Goal: Browse casually

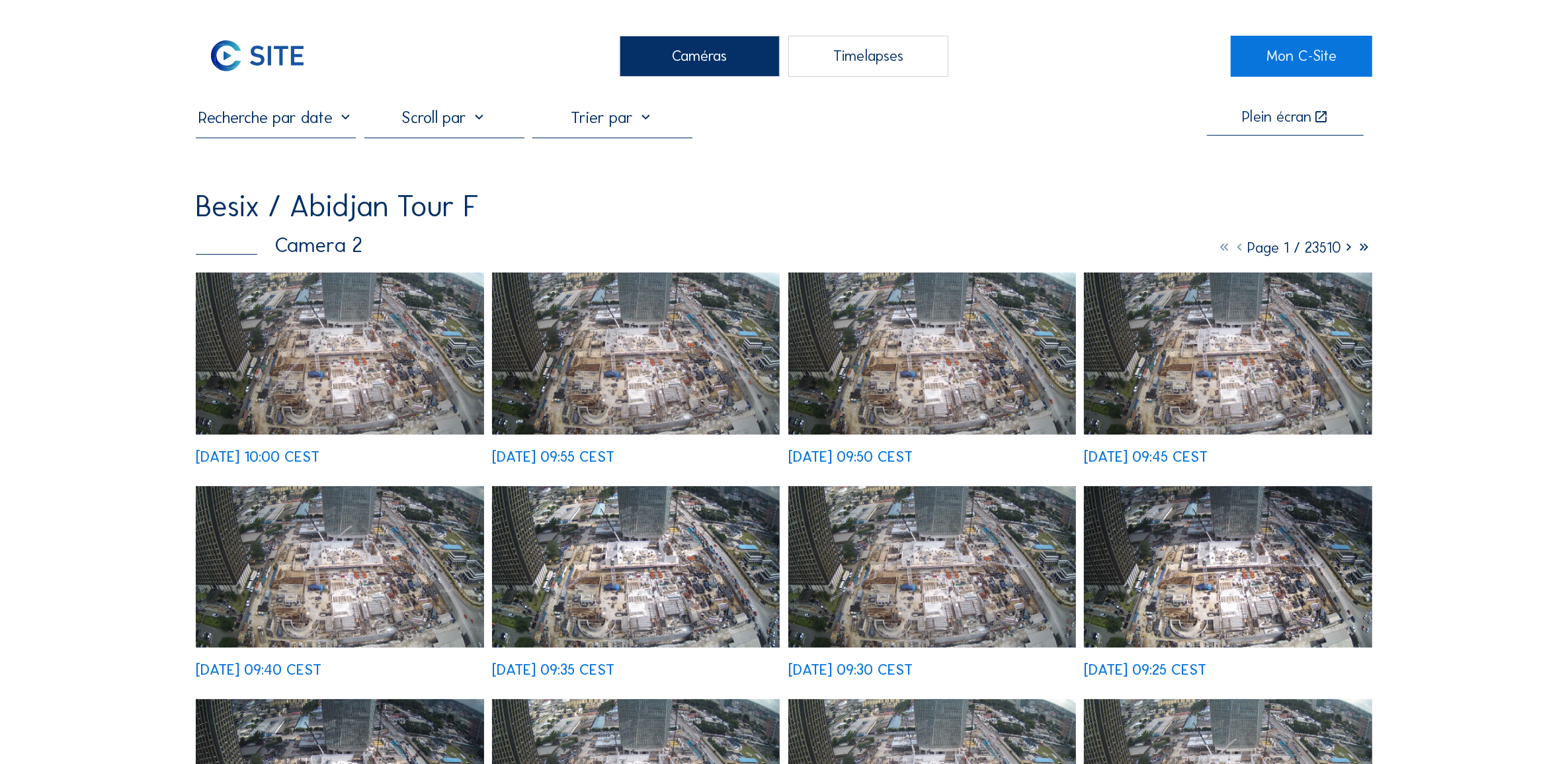
click at [401, 359] on img at bounding box center [340, 353] width 288 height 162
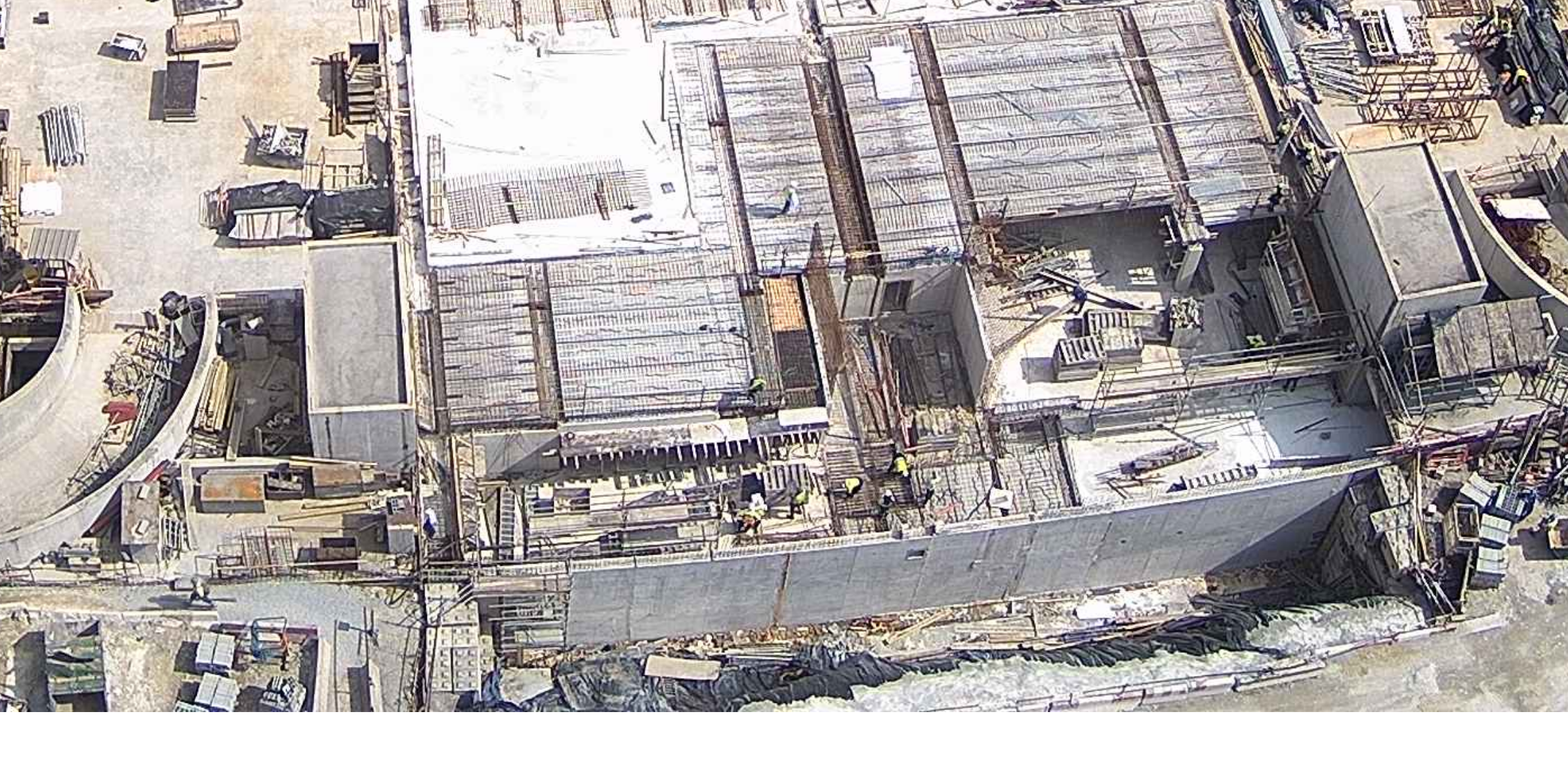
click at [874, 625] on img at bounding box center [784, 379] width 1078 height 607
